Goal: Task Accomplishment & Management: Use online tool/utility

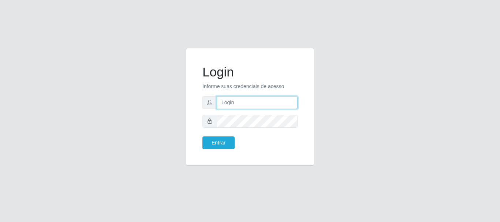
click at [231, 102] on input "text" at bounding box center [257, 102] width 81 height 13
type input "[EMAIL_ADDRESS][DOMAIN_NAME]"
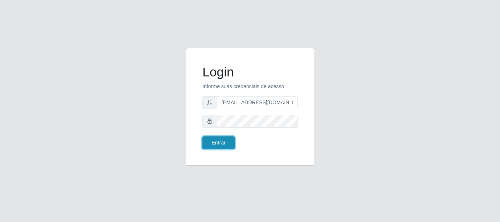
click at [223, 142] on button "Entrar" at bounding box center [218, 143] width 32 height 13
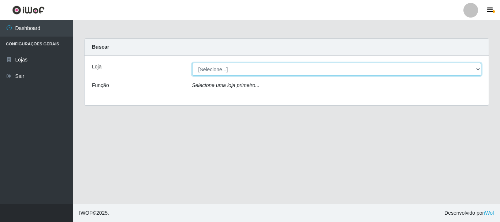
click at [192, 63] on select "[Selecione...] Super Show - [PERSON_NAME]" at bounding box center [337, 69] width 290 height 13
select select "120"
click option "Super Show - [PERSON_NAME]" at bounding box center [0, 0] width 0 height 0
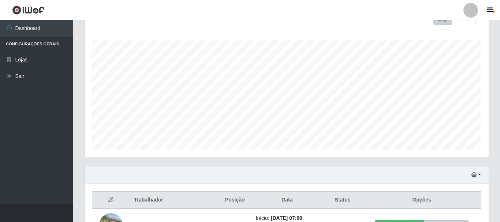
scroll to position [187, 0]
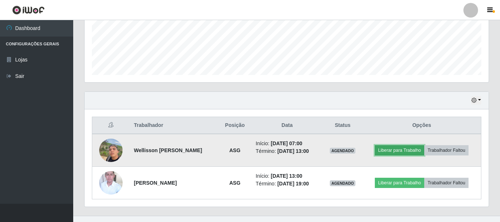
click at [407, 153] on button "Liberar para Trabalho" at bounding box center [399, 150] width 49 height 10
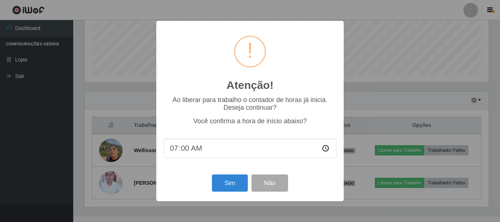
click at [192, 150] on input "07:00" at bounding box center [250, 148] width 173 height 19
click at [179, 151] on input "07:00" at bounding box center [250, 148] width 173 height 19
click at [235, 189] on button "Sim" at bounding box center [230, 183] width 36 height 17
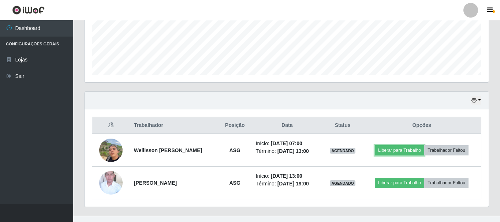
scroll to position [134, 0]
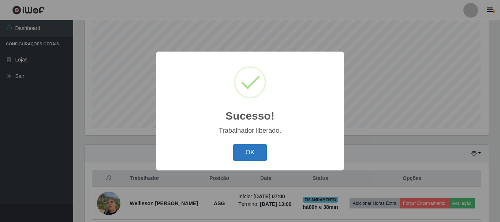
click at [250, 156] on button "OK" at bounding box center [250, 152] width 34 height 17
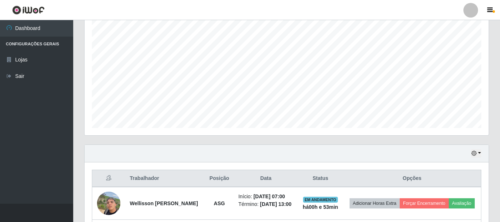
scroll to position [210, 0]
